Goal: Information Seeking & Learning: Find specific page/section

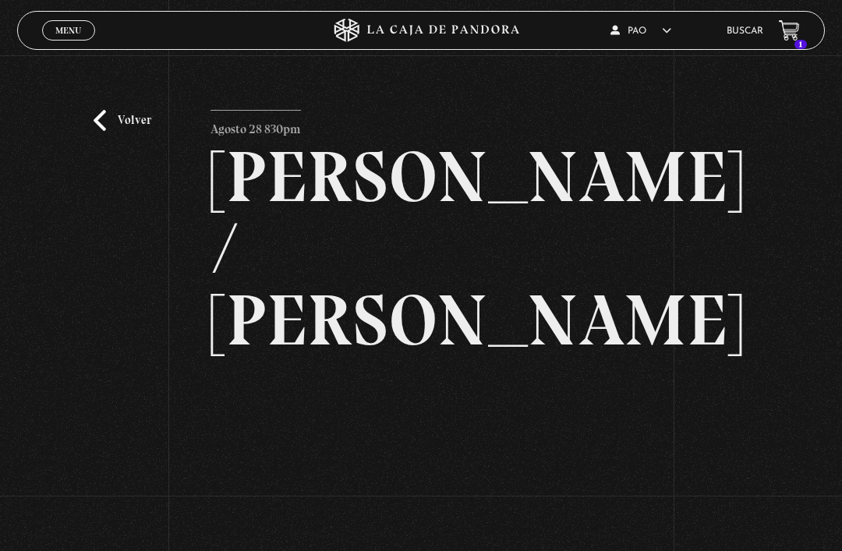
scroll to position [119, 0]
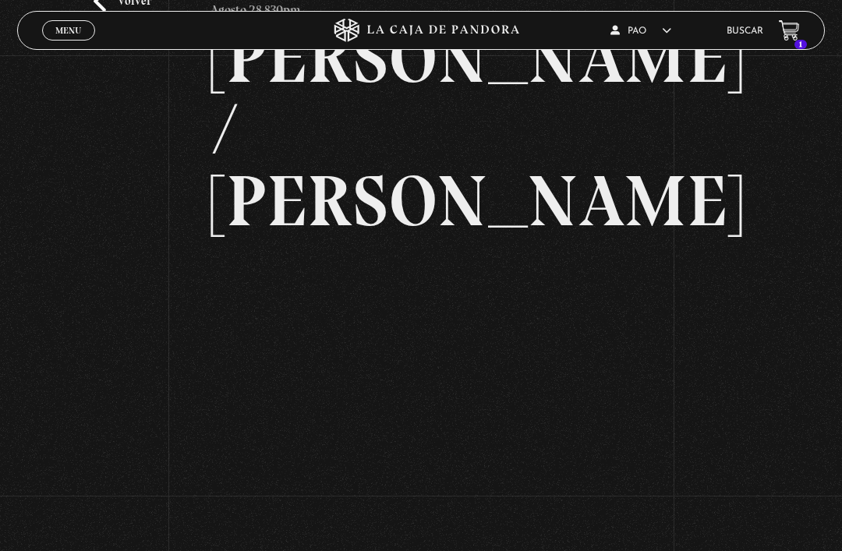
click at [73, 30] on span "Menu" at bounding box center [68, 30] width 26 height 9
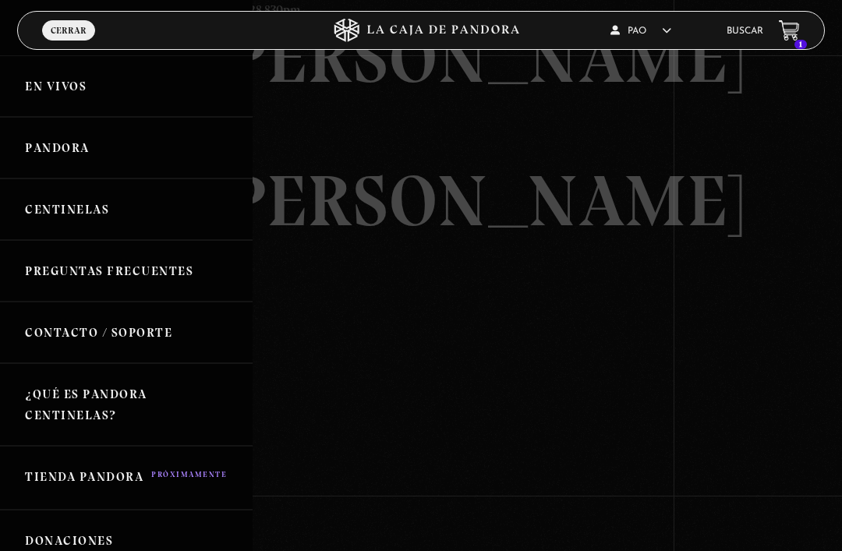
click at [744, 35] on link "Buscar" at bounding box center [745, 31] width 37 height 9
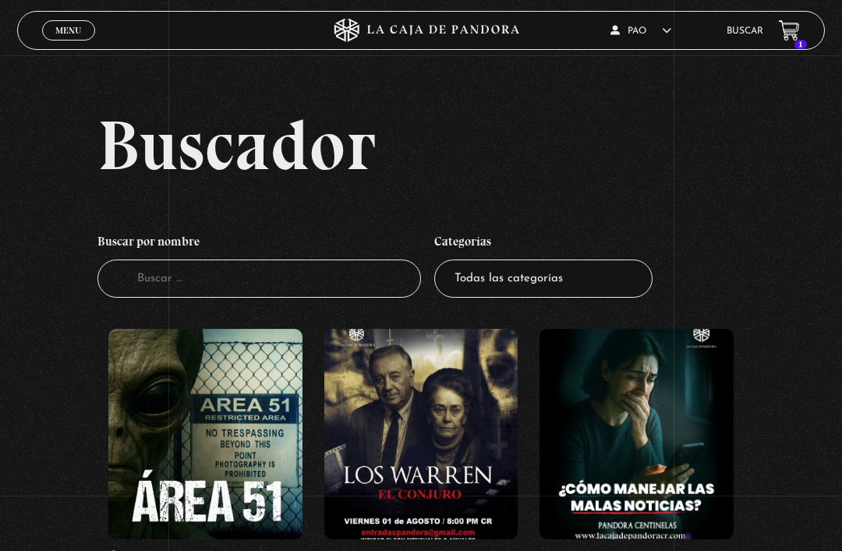
click at [301, 287] on input "Buscador" at bounding box center [259, 279] width 324 height 38
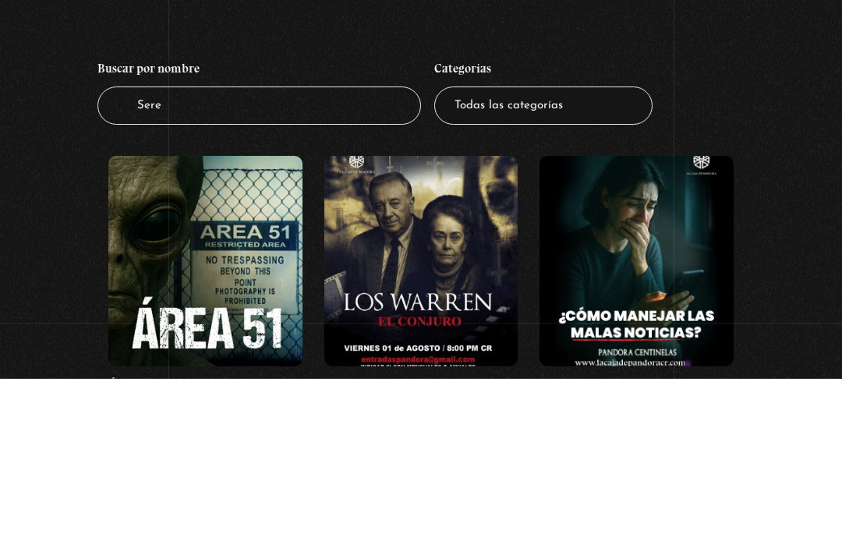
type input "Seres"
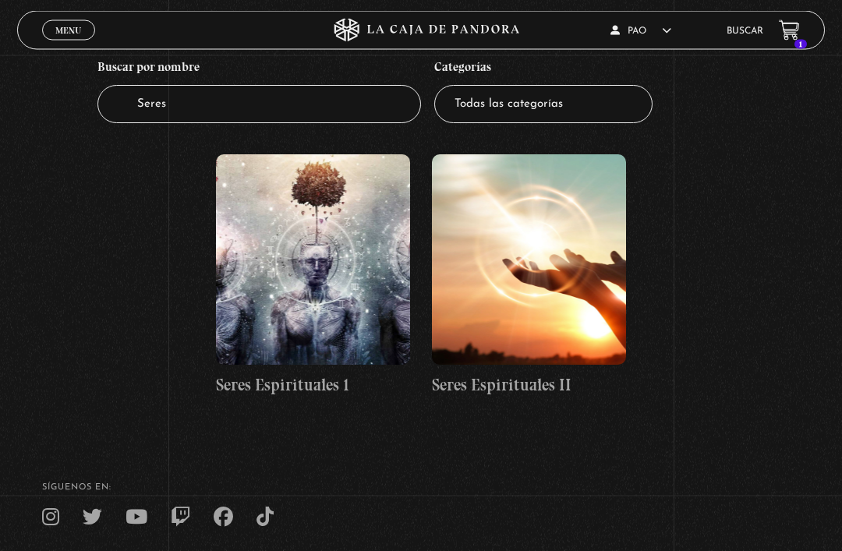
scroll to position [177, 0]
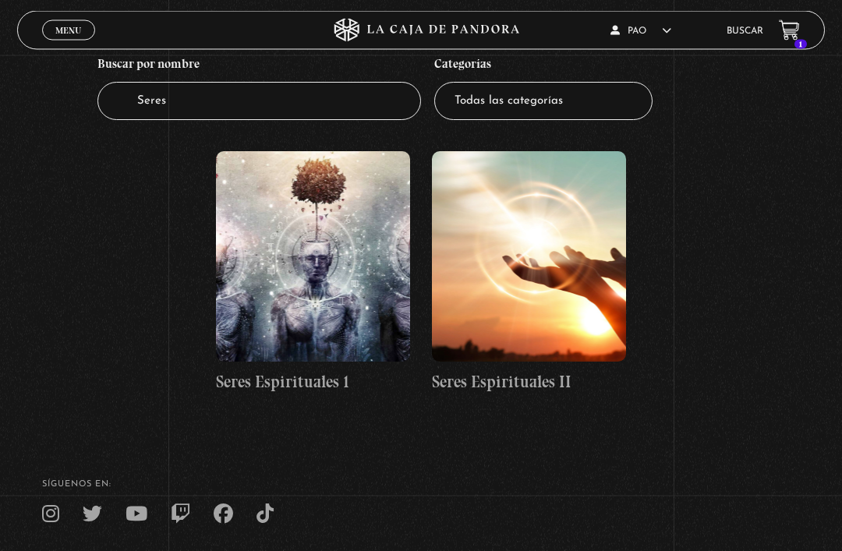
click at [320, 275] on figure at bounding box center [313, 257] width 194 height 211
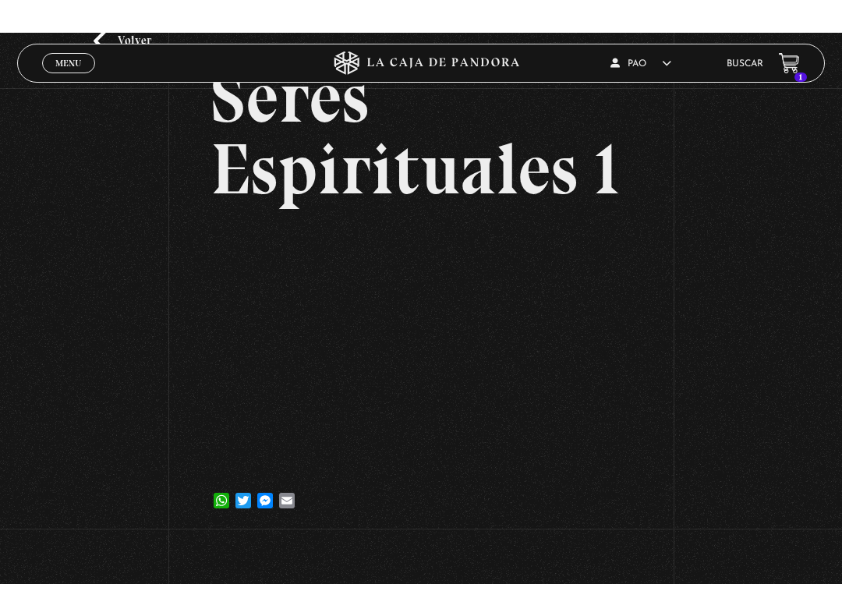
scroll to position [16, 0]
